Goal: Transaction & Acquisition: Purchase product/service

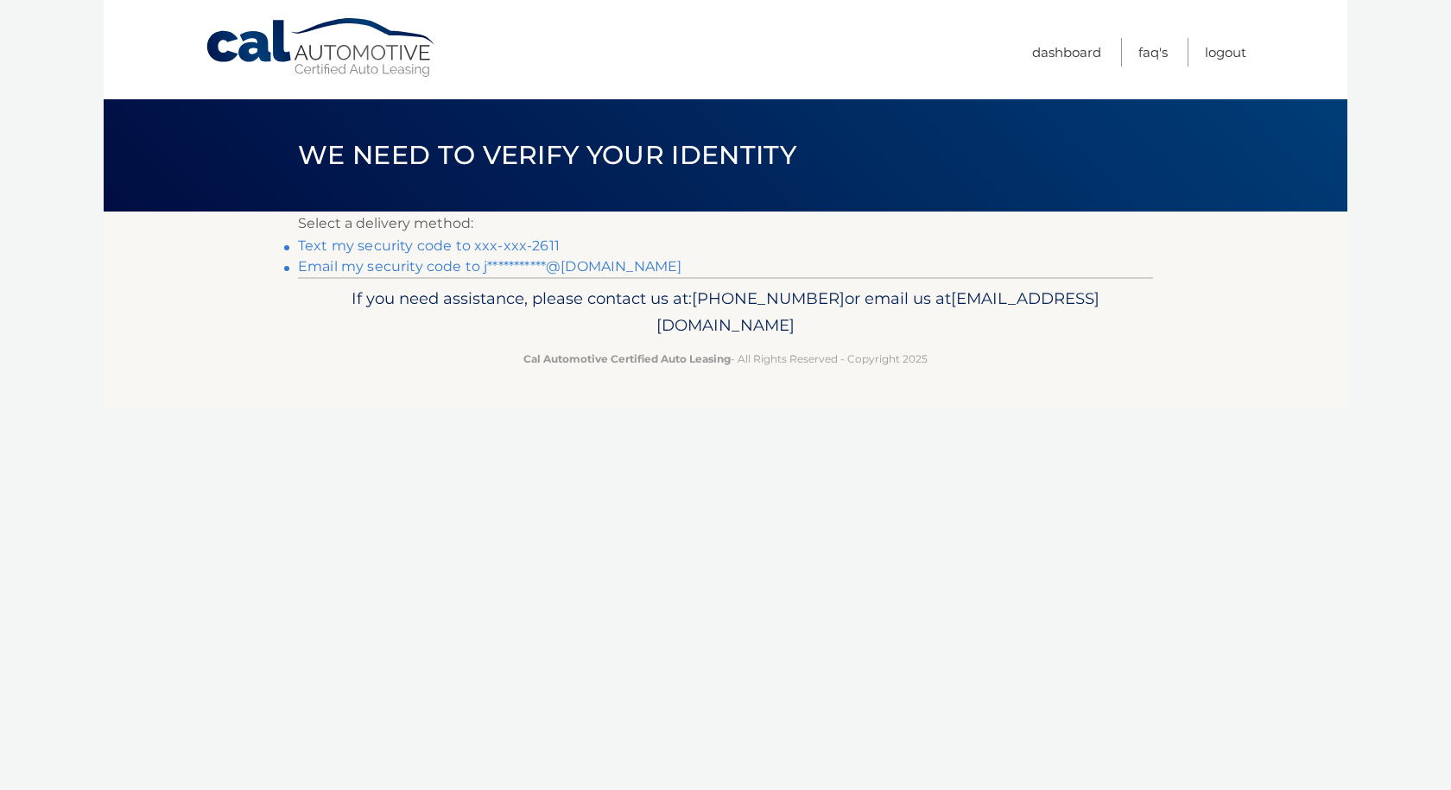
click at [482, 243] on link "Text my security code to xxx-xxx-2611" at bounding box center [429, 245] width 262 height 16
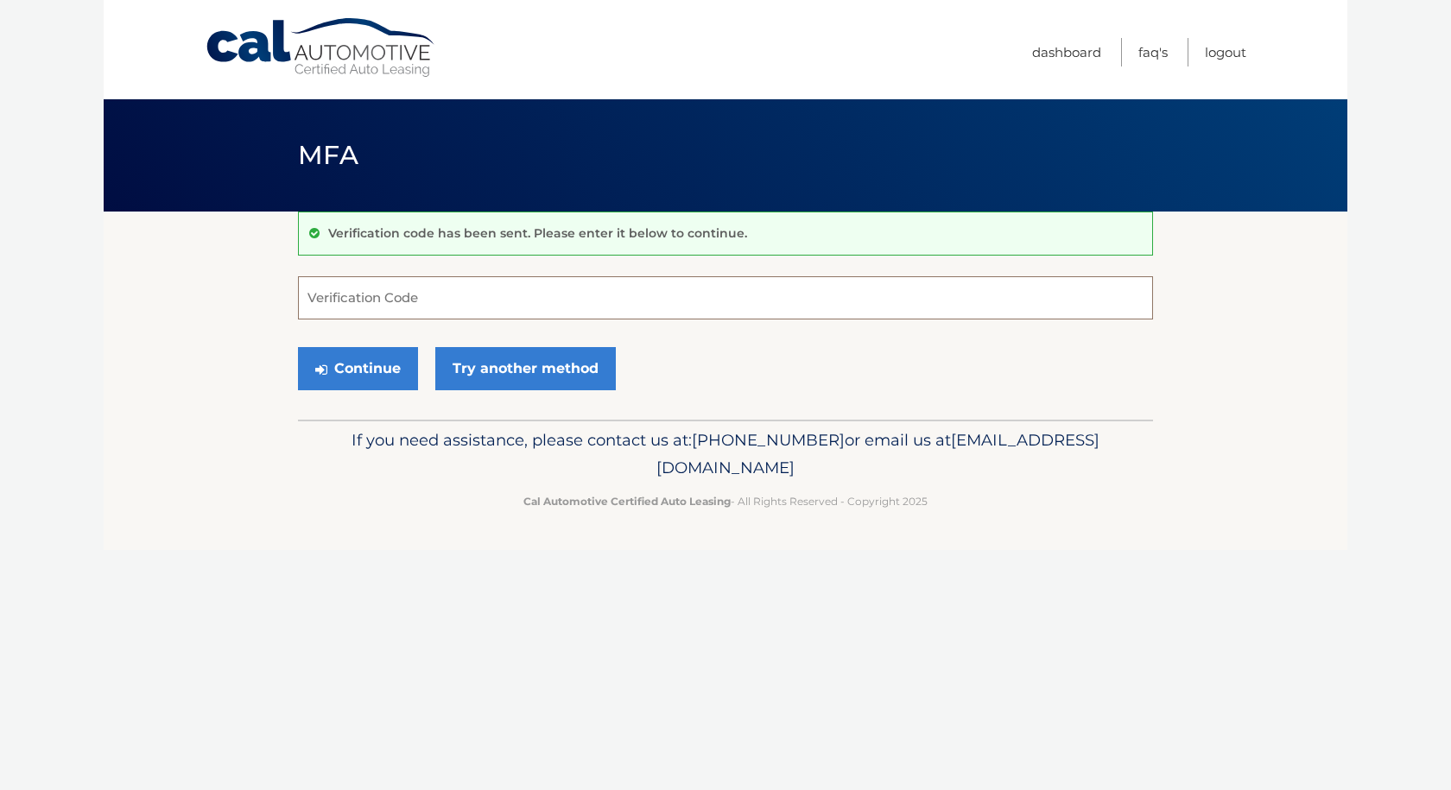
drag, startPoint x: 460, startPoint y: 280, endPoint x: 469, endPoint y: 281, distance: 8.7
click at [461, 279] on input "Verification Code" at bounding box center [725, 297] width 855 height 43
type input "469836"
click at [298, 347] on button "Continue" at bounding box center [358, 368] width 120 height 43
click at [350, 351] on button "Continue" at bounding box center [358, 368] width 120 height 43
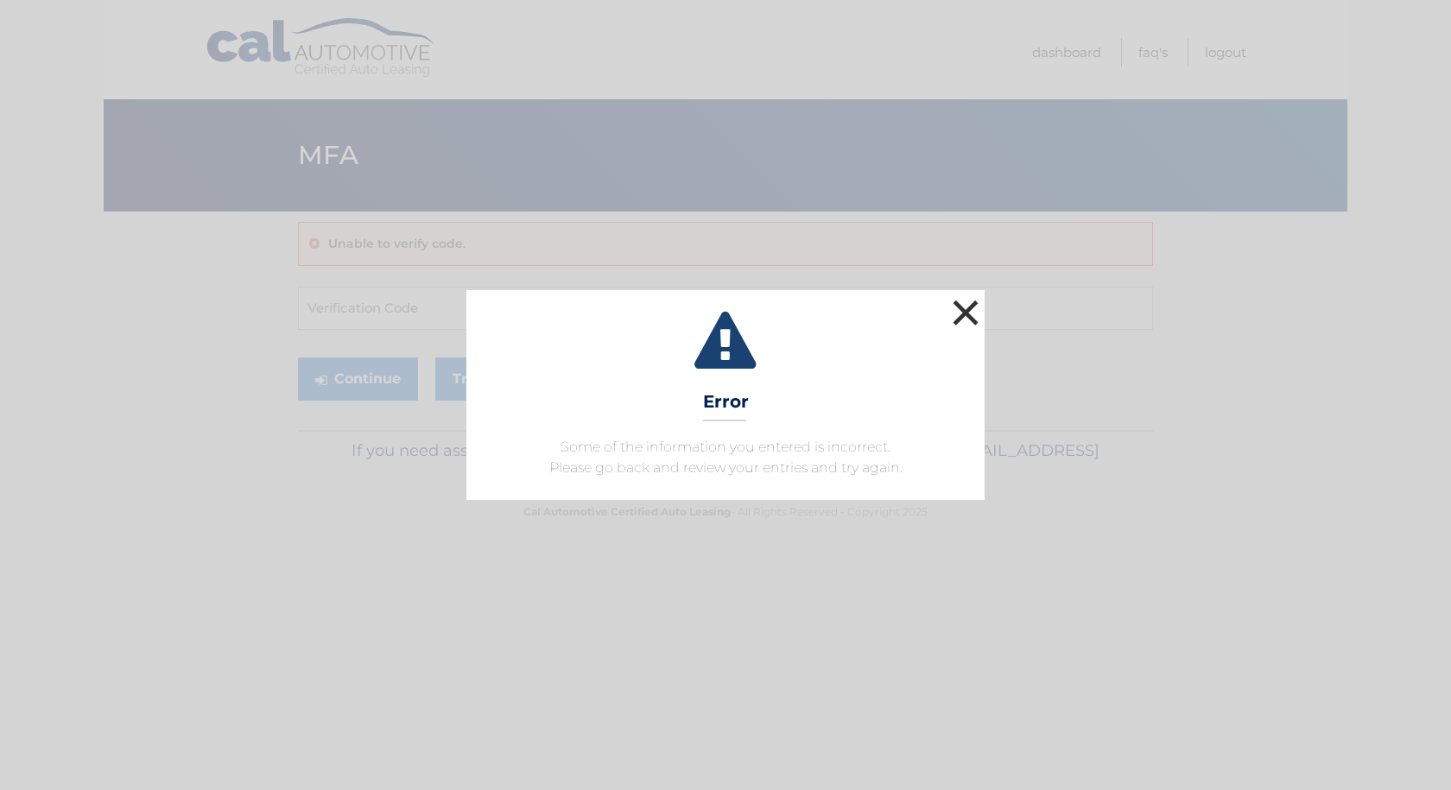
click at [963, 307] on button "×" at bounding box center [965, 312] width 35 height 35
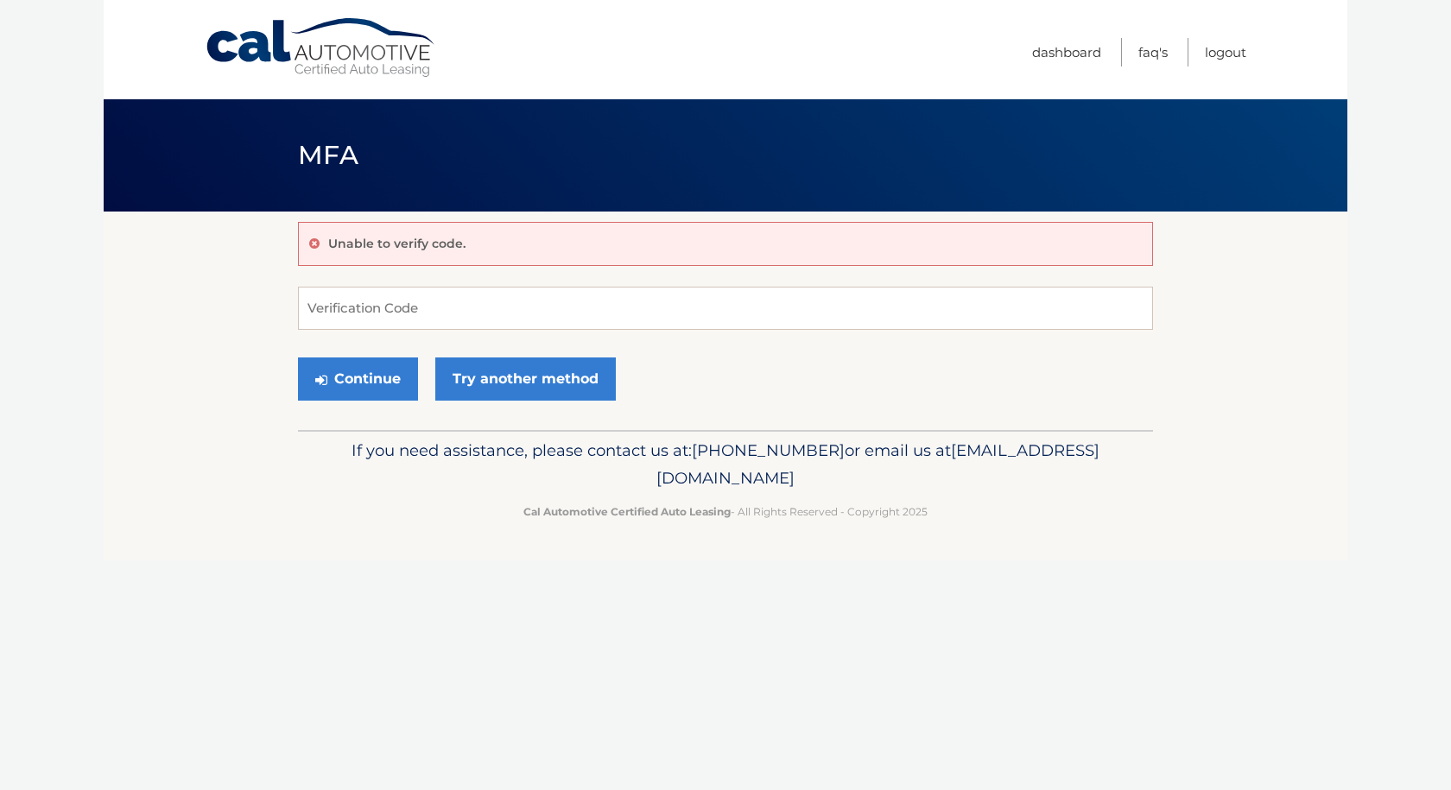
click at [269, 39] on link "Cal Automotive" at bounding box center [321, 47] width 233 height 61
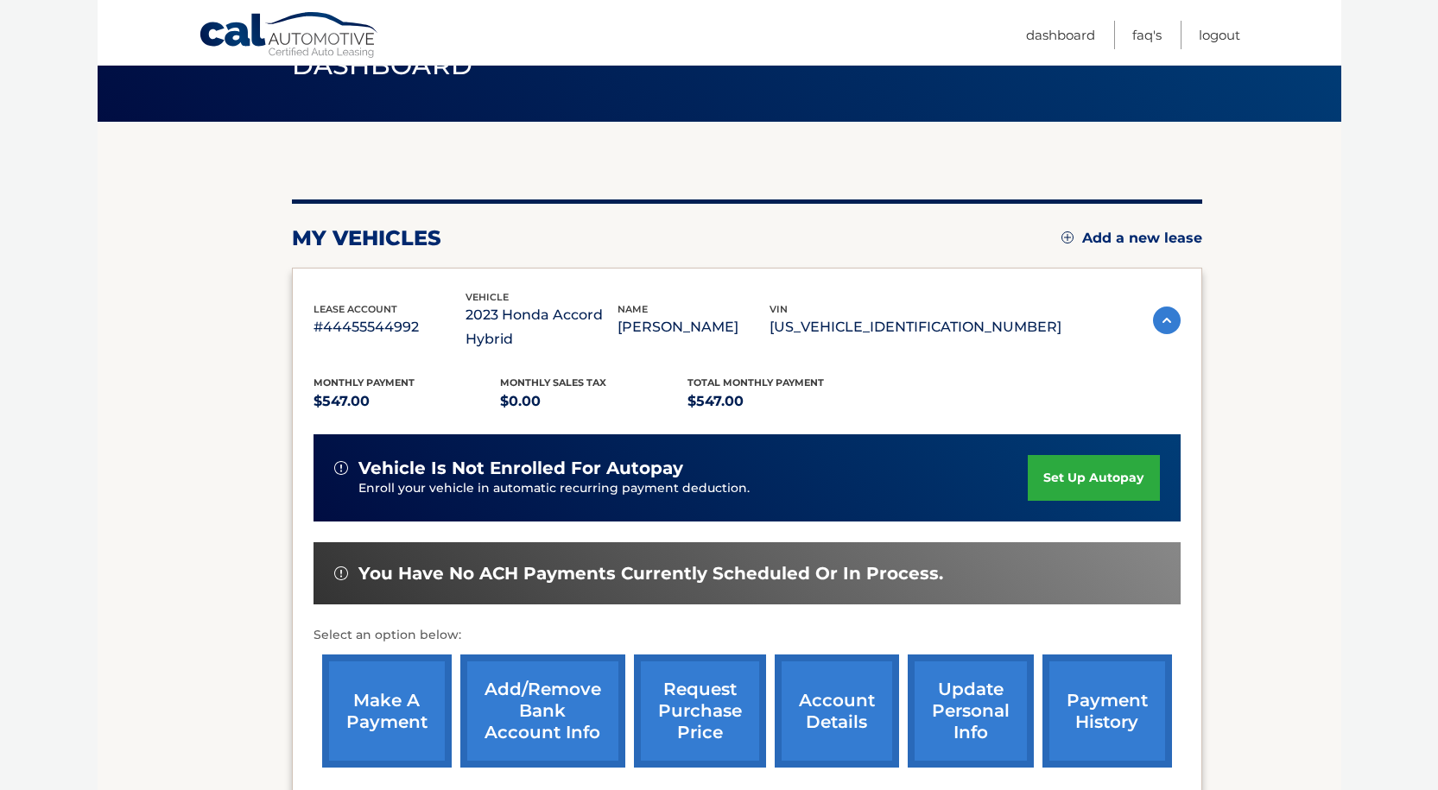
scroll to position [281, 0]
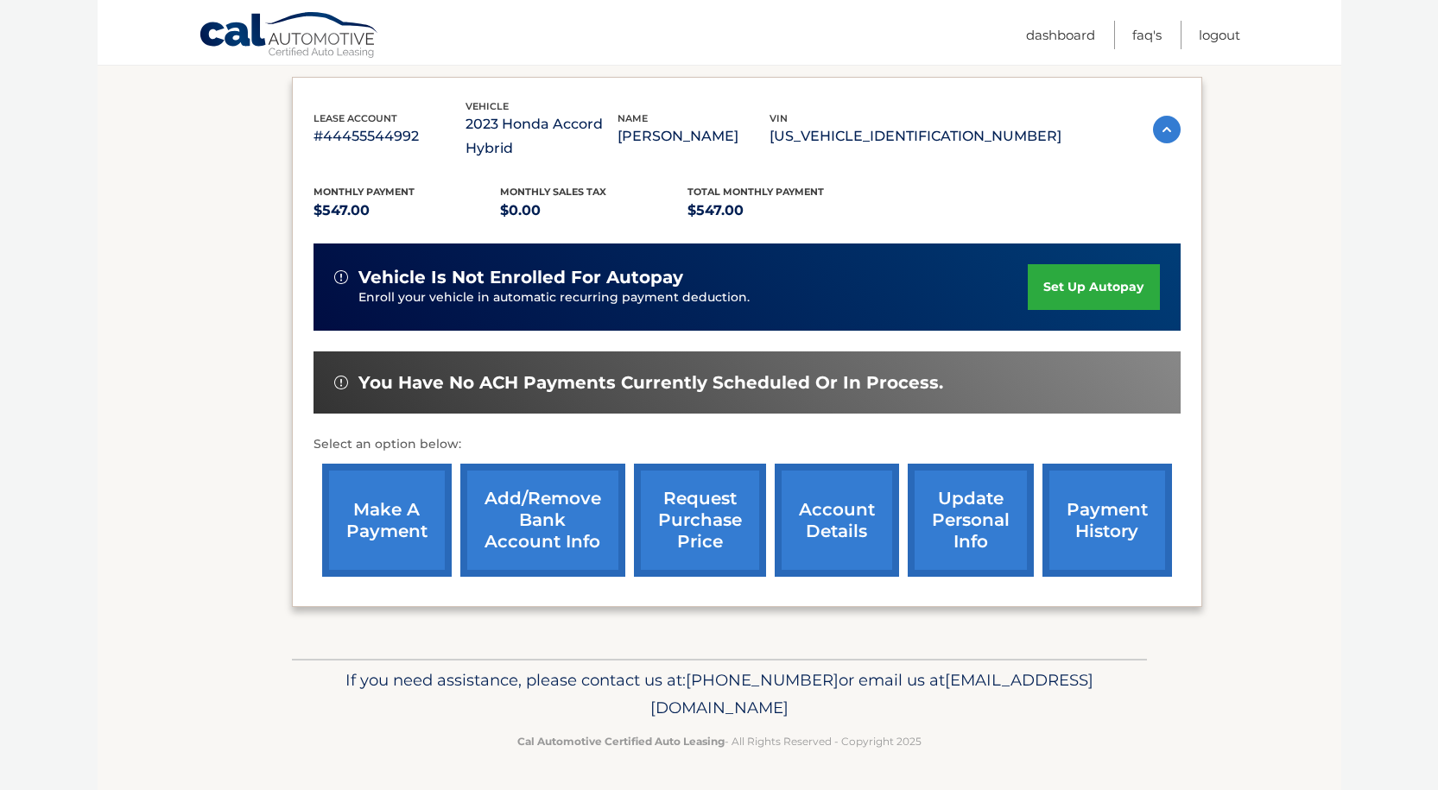
click at [362, 523] on link "make a payment" at bounding box center [387, 520] width 130 height 113
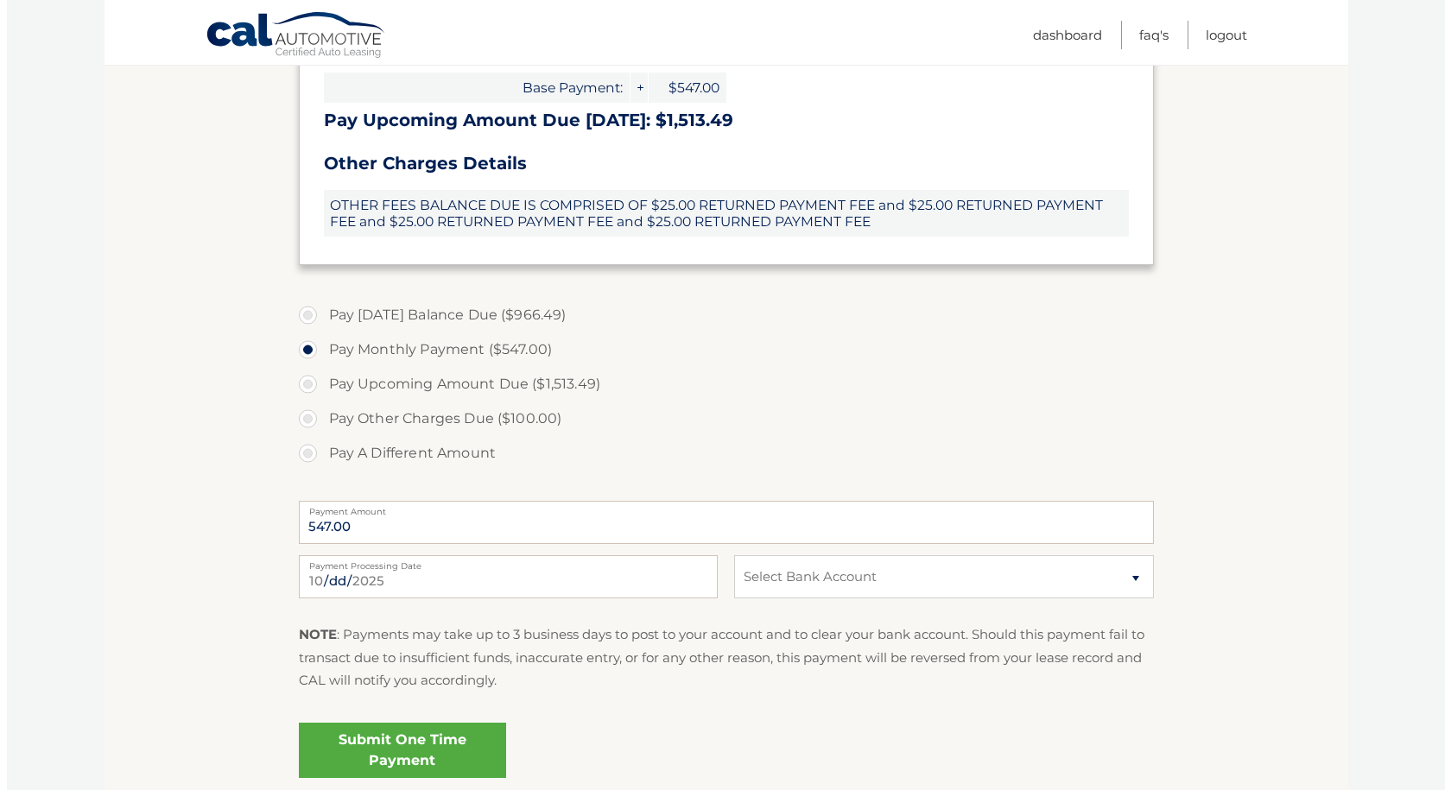
scroll to position [604, 0]
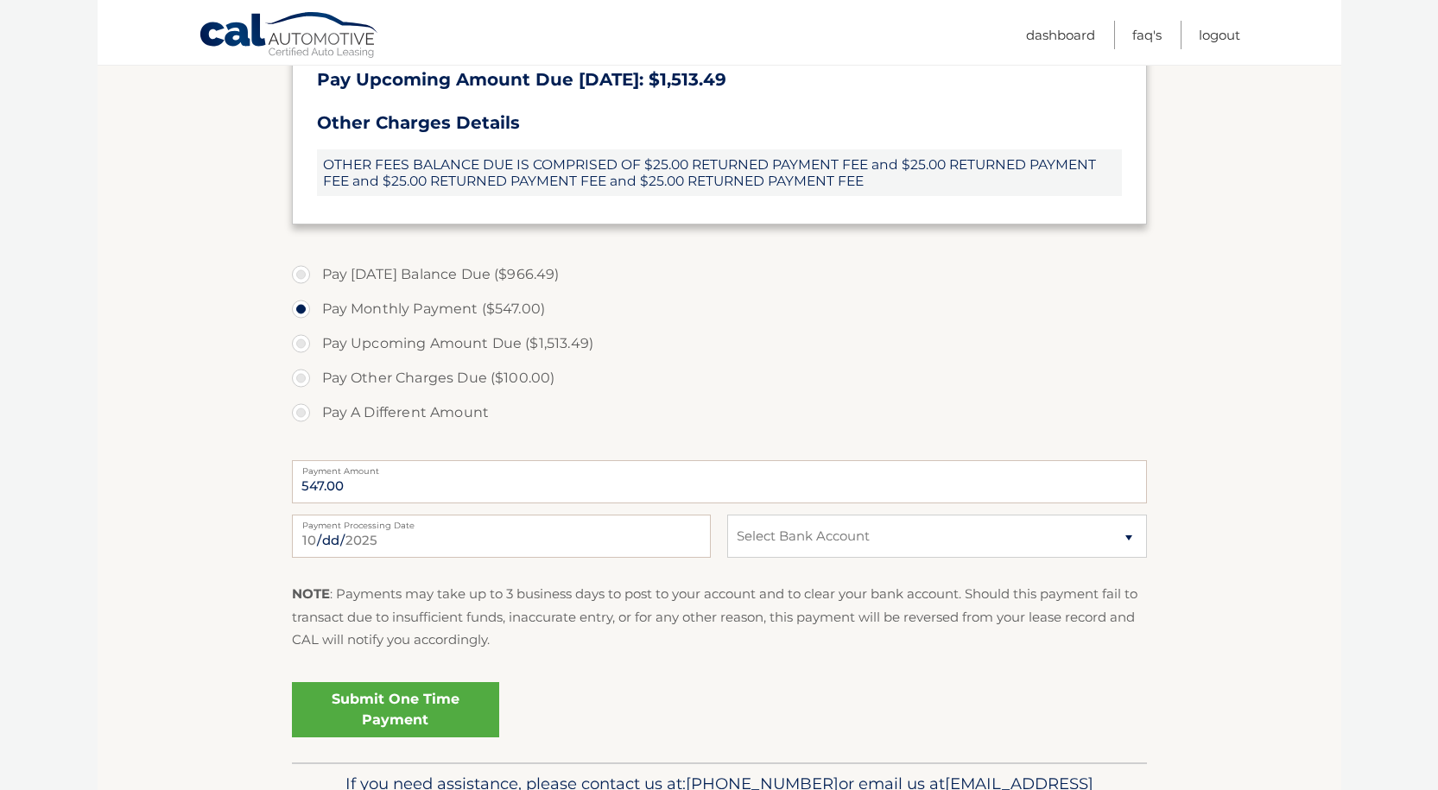
click at [300, 380] on label "Pay Other Charges Due ($100.00)" at bounding box center [719, 378] width 855 height 35
click at [300, 380] on input "Pay Other Charges Due ($100.00)" at bounding box center [307, 375] width 17 height 28
radio input "true"
type input "100.00"
click at [931, 530] on select "Select Bank Account Checking JPMORGAN CHASE BANK, NA *****5650 Checking JPMORGA…" at bounding box center [936, 536] width 419 height 43
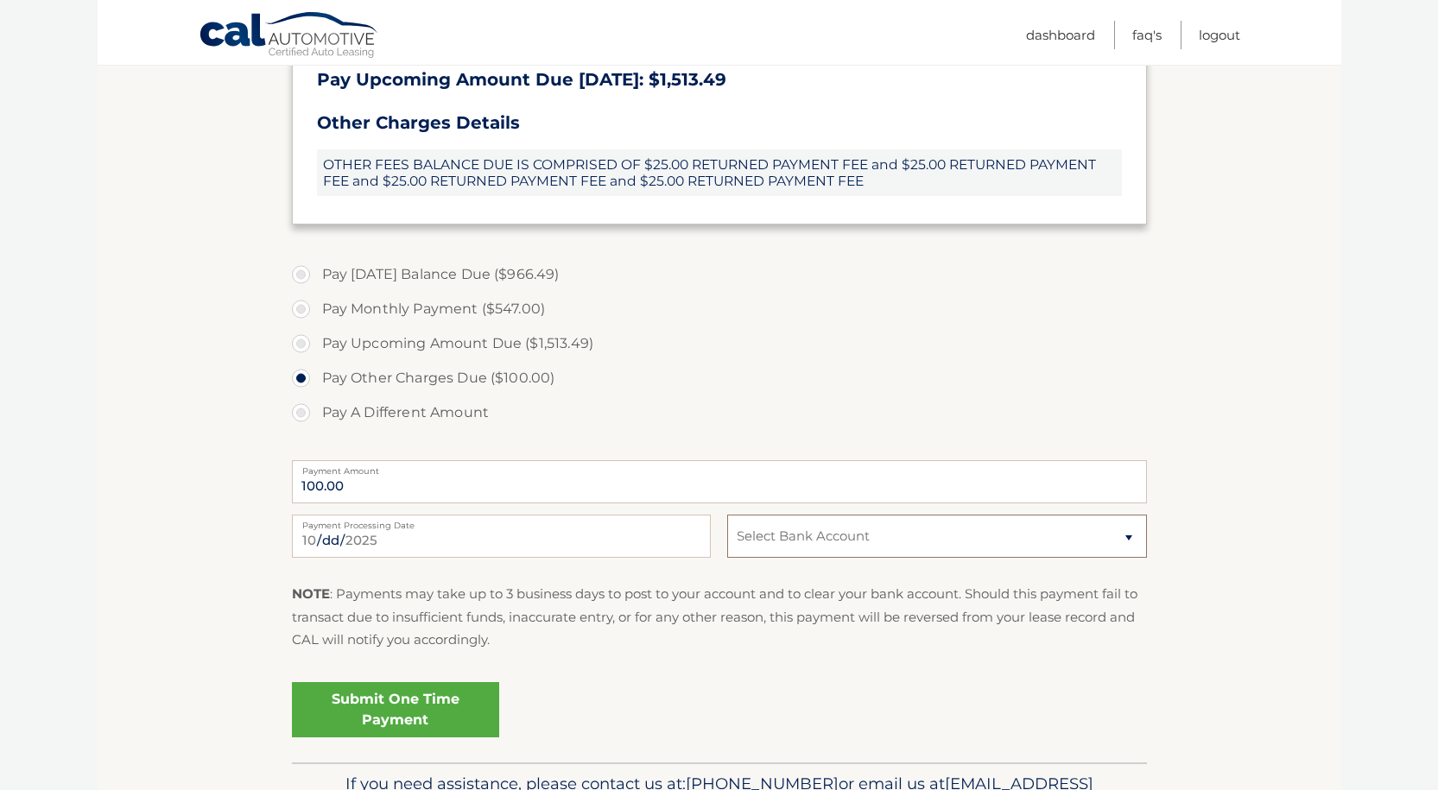
select select "MjEzZTgwMTYtNDVlMi00ZmZhLWIzODAtMjlhM2QxYWYxMWZm"
click at [727, 515] on select "Select Bank Account Checking JPMORGAN CHASE BANK, NA *****5650 Checking JPMORGA…" at bounding box center [936, 536] width 419 height 43
click at [364, 722] on link "Submit One Time Payment" at bounding box center [395, 709] width 207 height 55
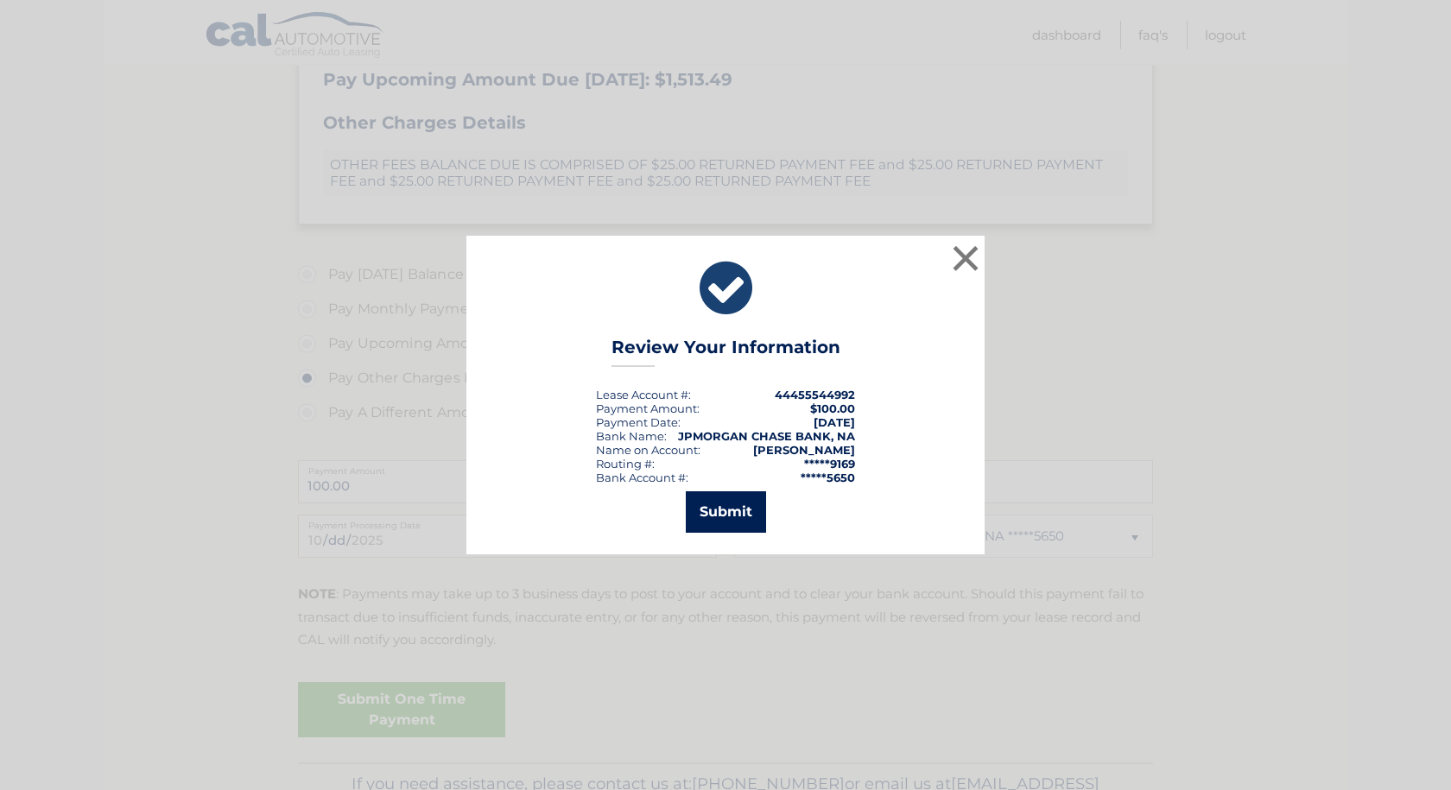
click at [726, 521] on button "Submit" at bounding box center [726, 511] width 80 height 41
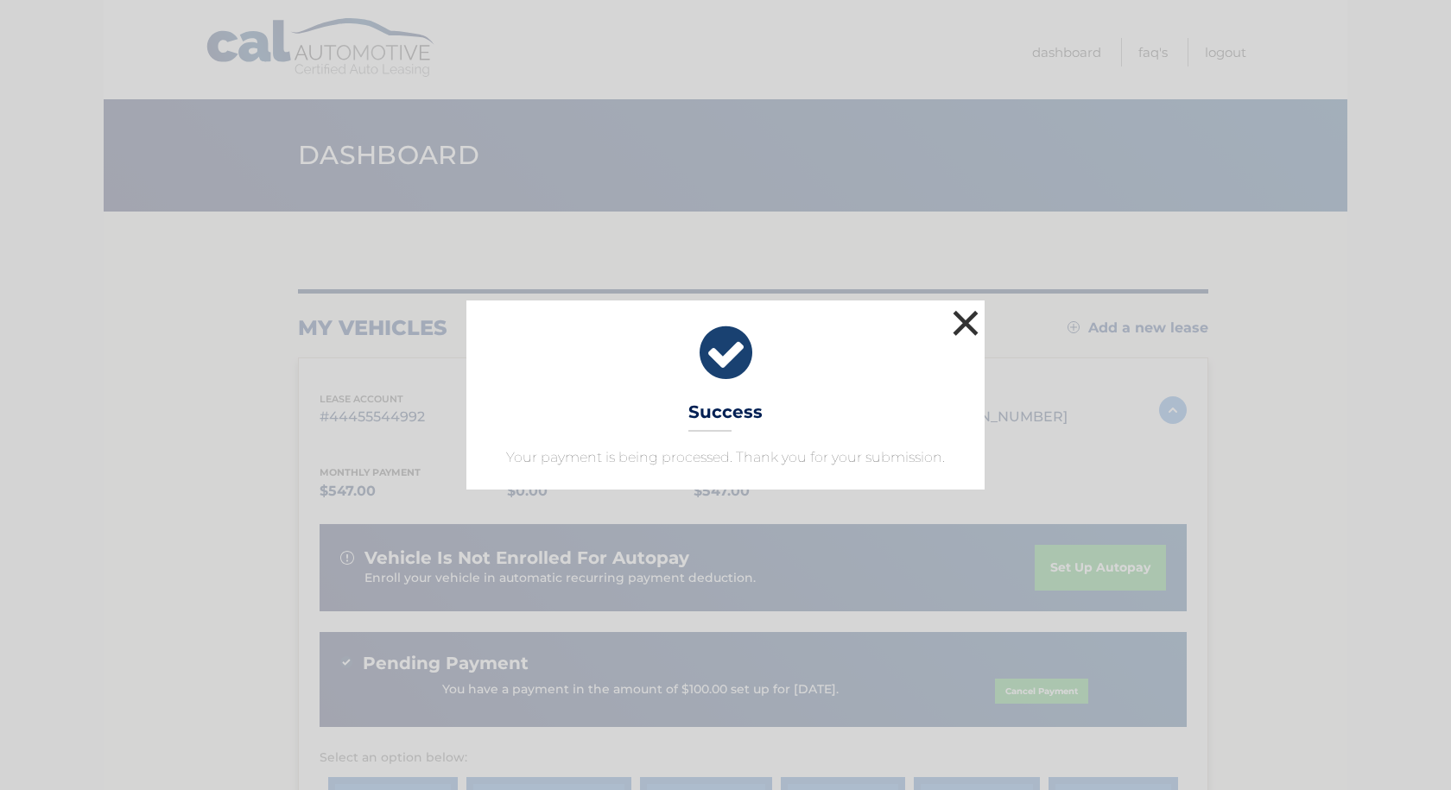
click at [958, 322] on button "×" at bounding box center [965, 323] width 35 height 35
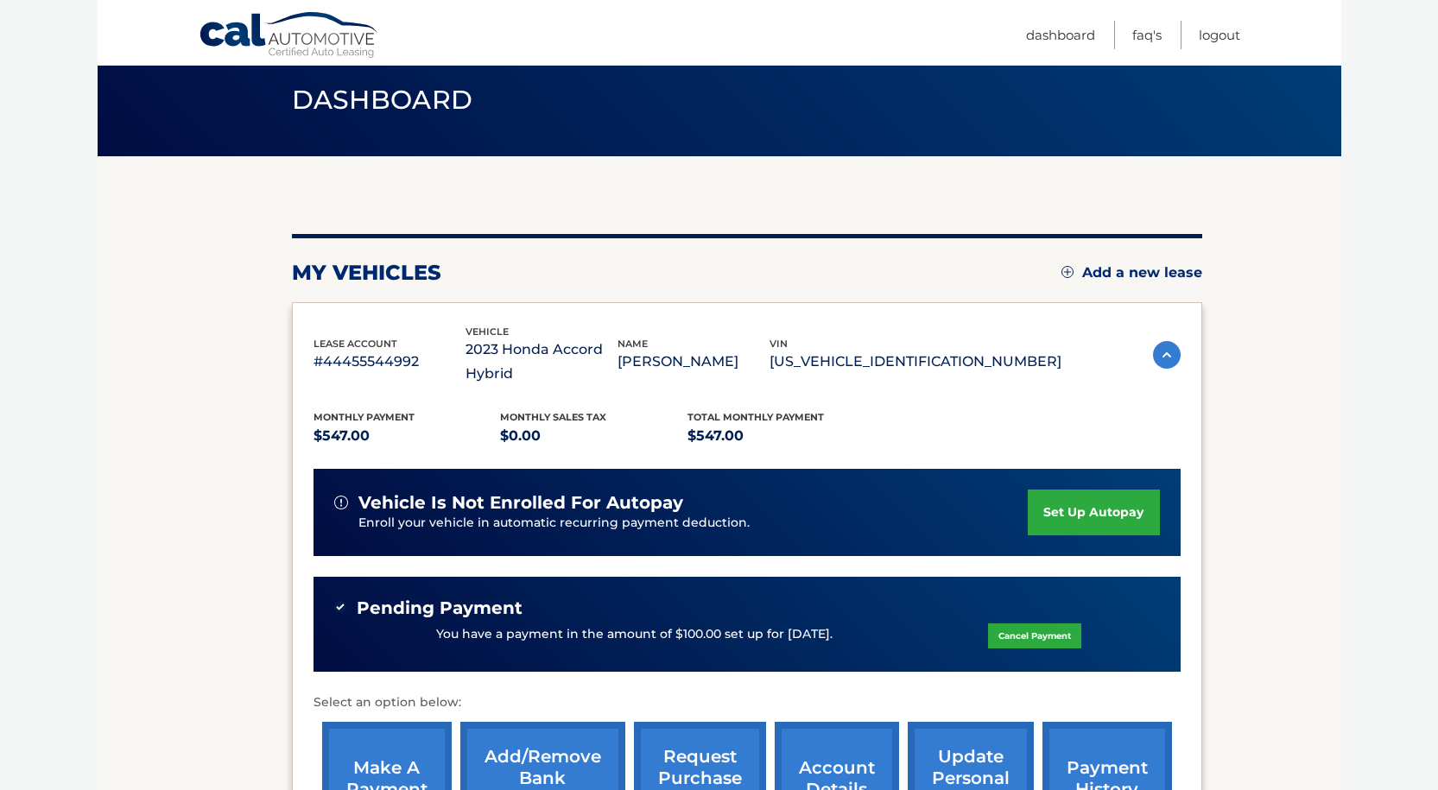
scroll to position [259, 0]
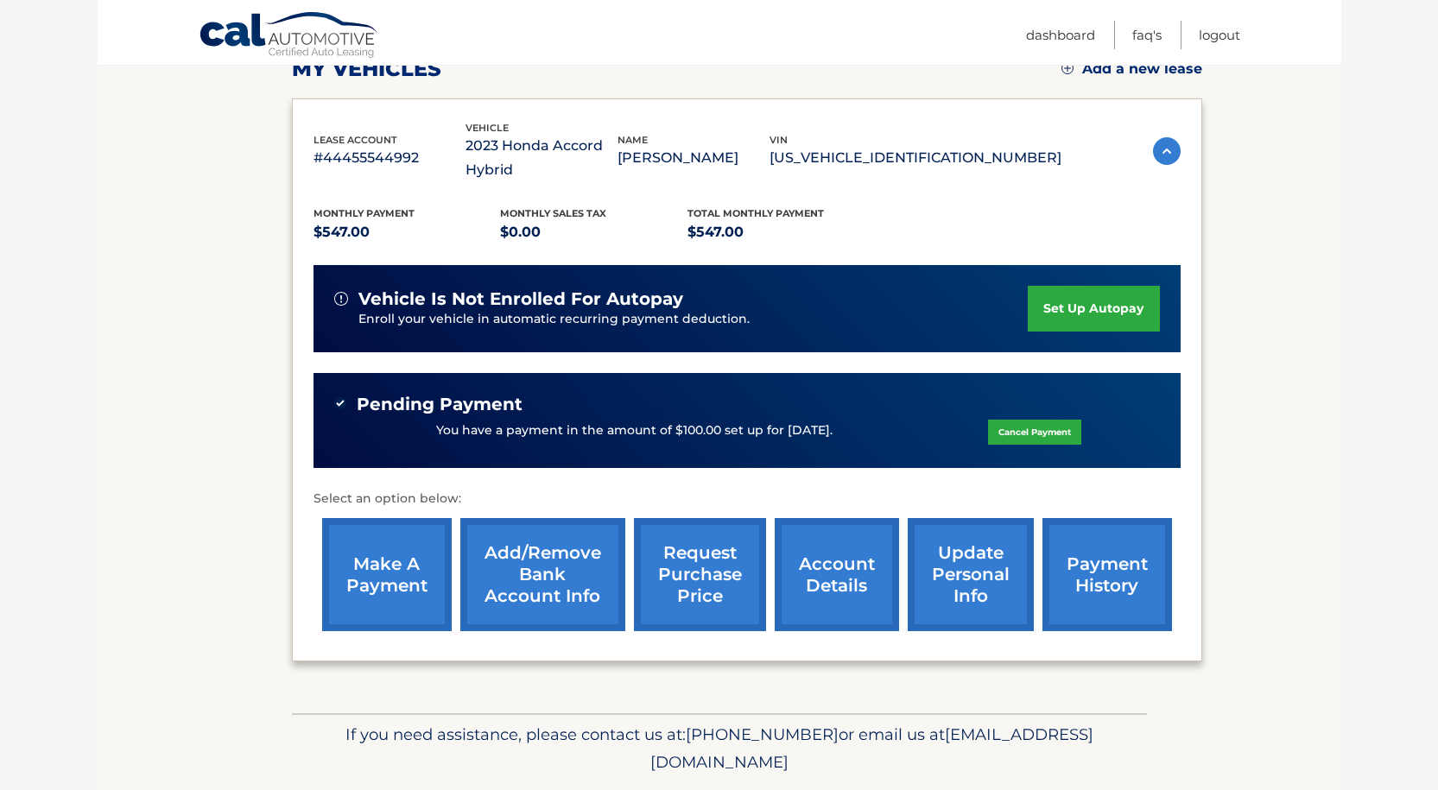
click at [383, 563] on link "make a payment" at bounding box center [387, 574] width 130 height 113
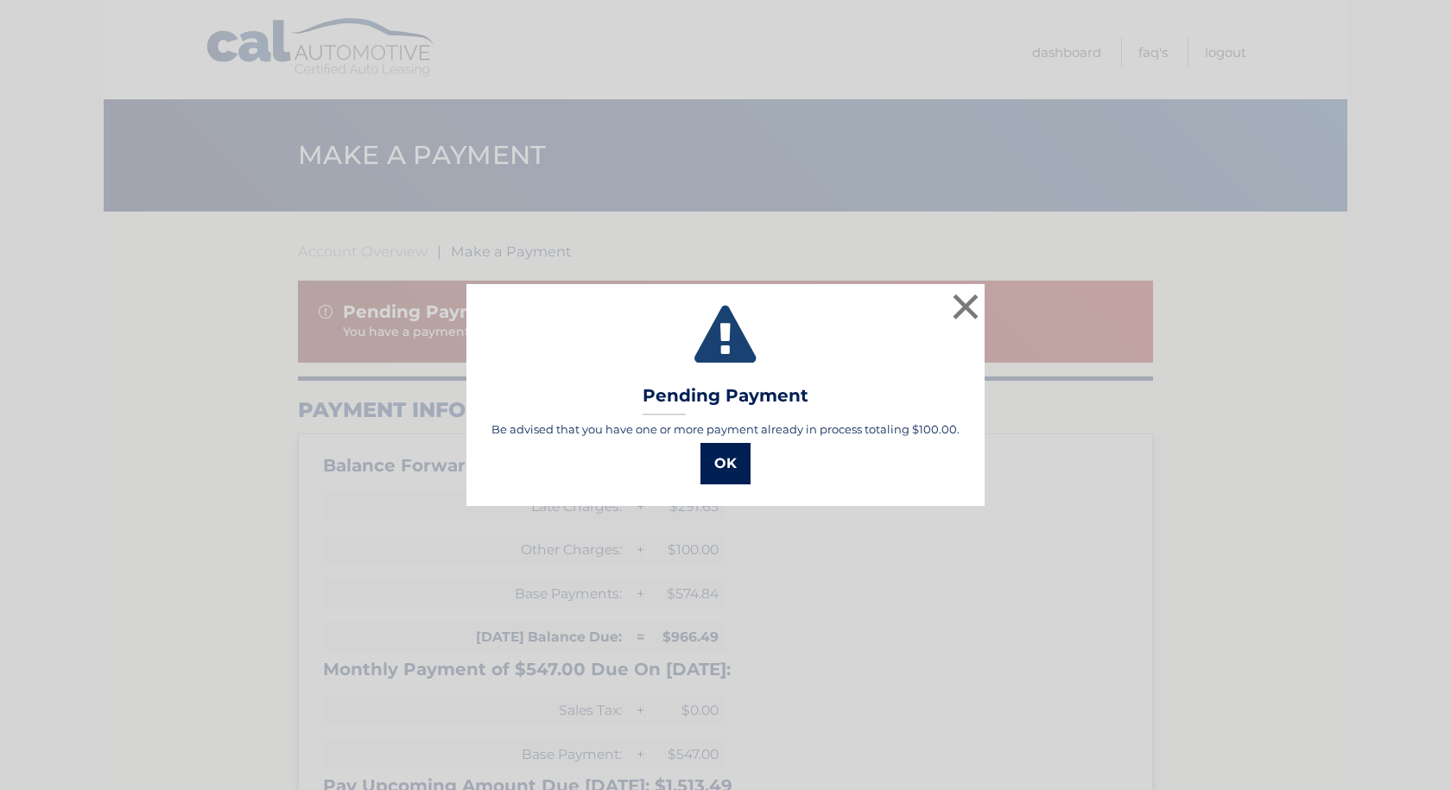
click at [717, 450] on button "OK" at bounding box center [725, 463] width 50 height 41
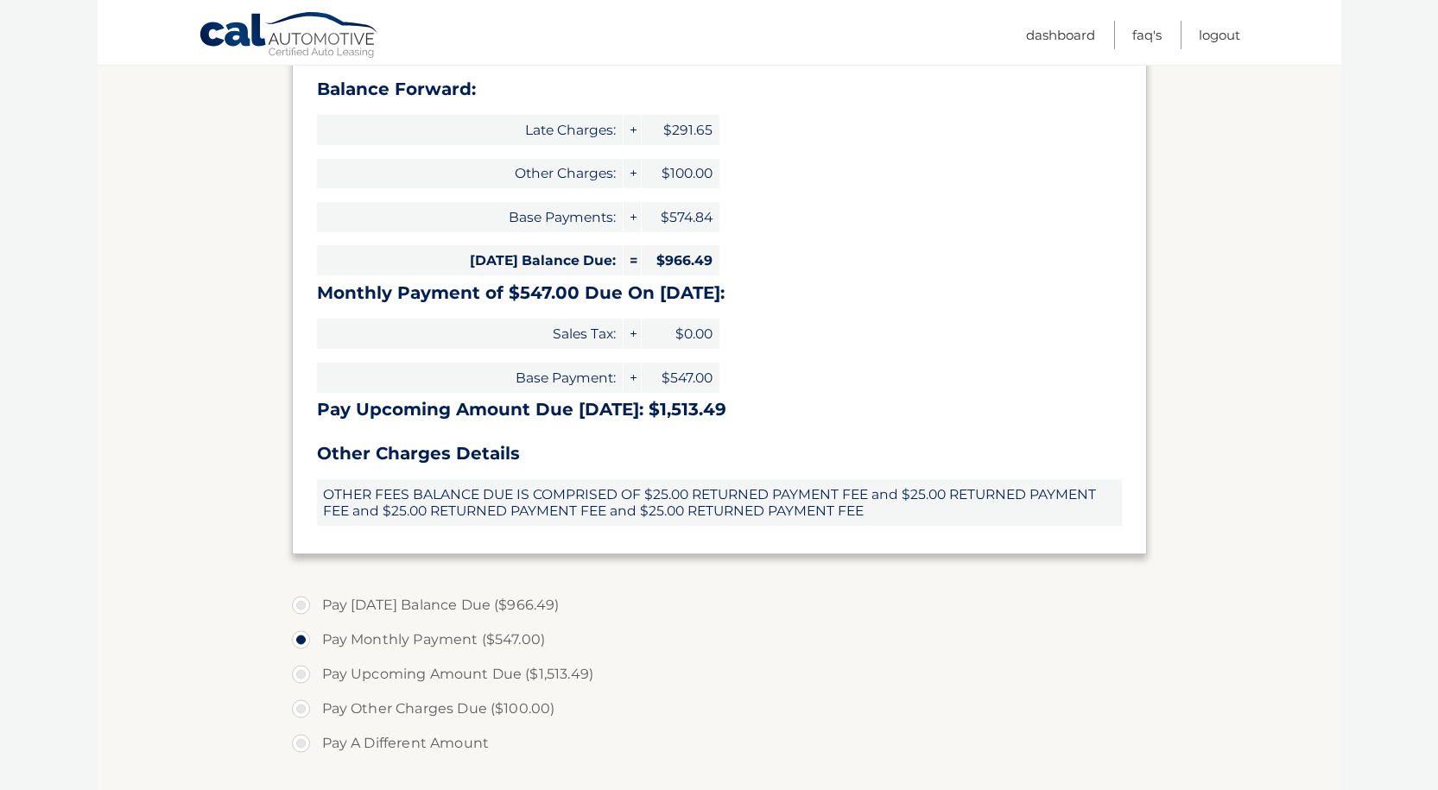
scroll to position [432, 0]
